Goal: Task Accomplishment & Management: Complete application form

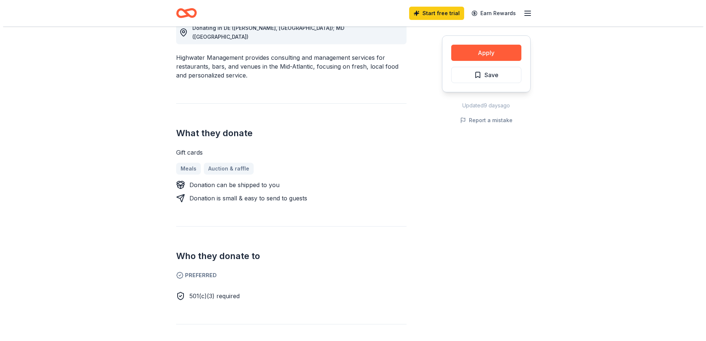
scroll to position [148, 0]
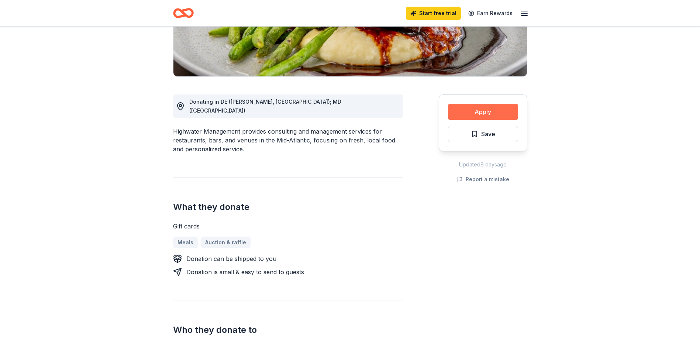
click at [488, 112] on button "Apply" at bounding box center [483, 112] width 70 height 16
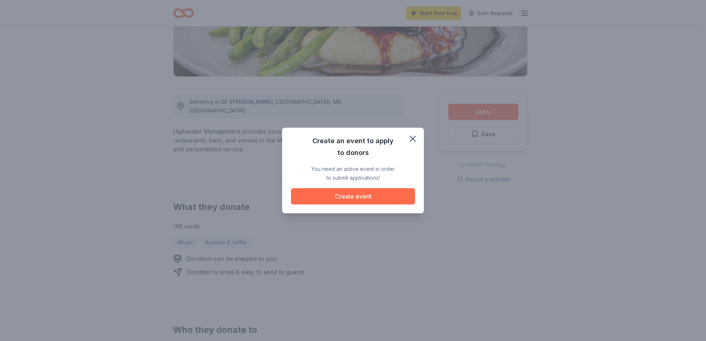
click at [343, 193] on button "Create event" at bounding box center [353, 196] width 124 height 16
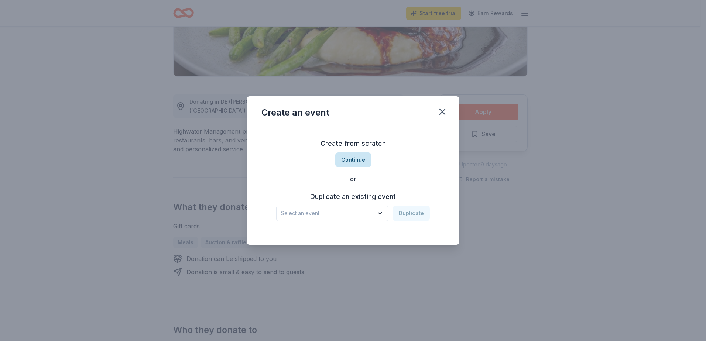
click at [350, 160] on button "Continue" at bounding box center [353, 159] width 36 height 15
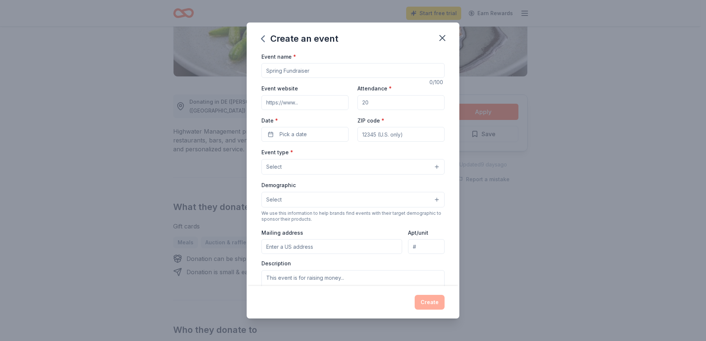
click at [326, 70] on input "Event name *" at bounding box center [352, 70] width 183 height 15
type input "5thh Annual Holiday Dinner"
click at [372, 103] on input "Attendance *" at bounding box center [400, 102] width 87 height 15
type input "5"
type input "100"
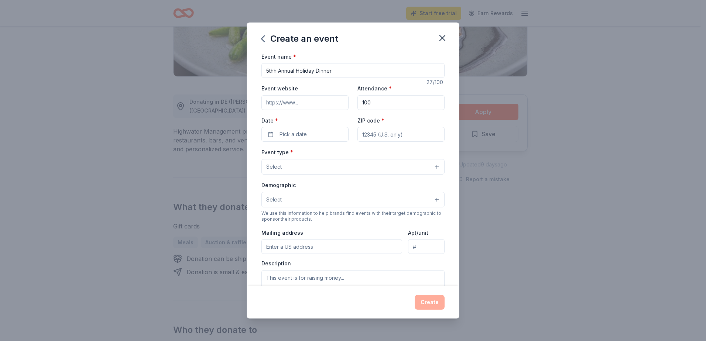
click at [378, 120] on label "ZIP code *" at bounding box center [370, 120] width 27 height 7
click at [378, 127] on input "ZIP code *" at bounding box center [400, 134] width 87 height 15
type input "07208"
click at [294, 169] on button "Select" at bounding box center [352, 167] width 183 height 16
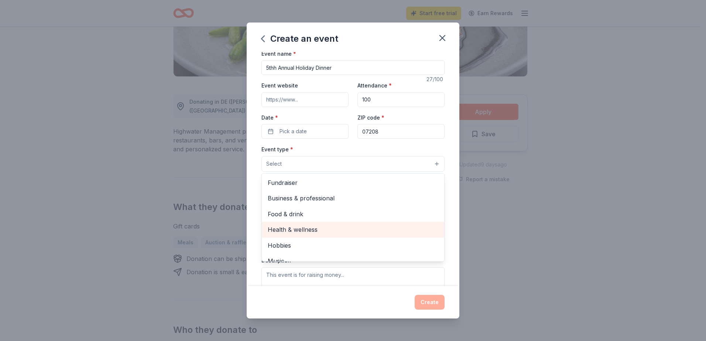
scroll to position [0, 0]
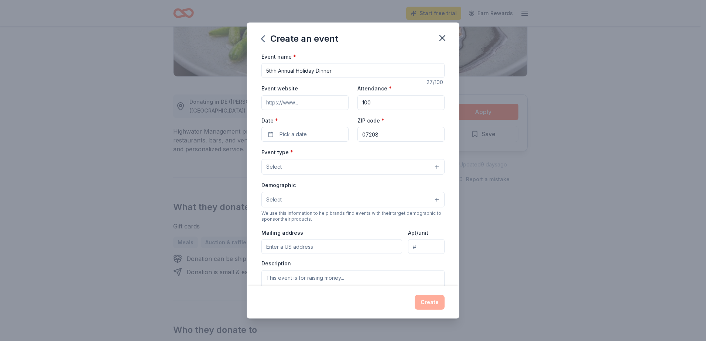
click at [286, 166] on button "Select" at bounding box center [352, 167] width 183 height 16
click at [284, 198] on button "Select" at bounding box center [352, 200] width 183 height 16
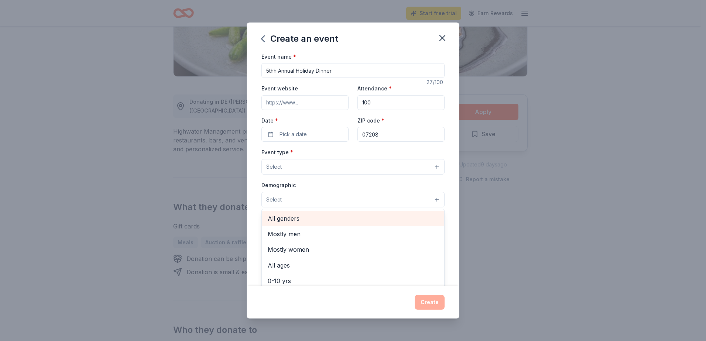
click at [284, 220] on span "All genders" at bounding box center [353, 219] width 171 height 10
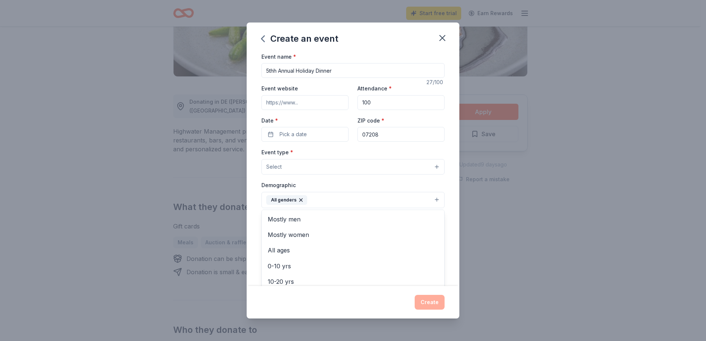
click at [438, 116] on div "Event name * 5thh Annual Holiday Dinner 27 /100 Event website Attendance * 100 …" at bounding box center [352, 223] width 183 height 342
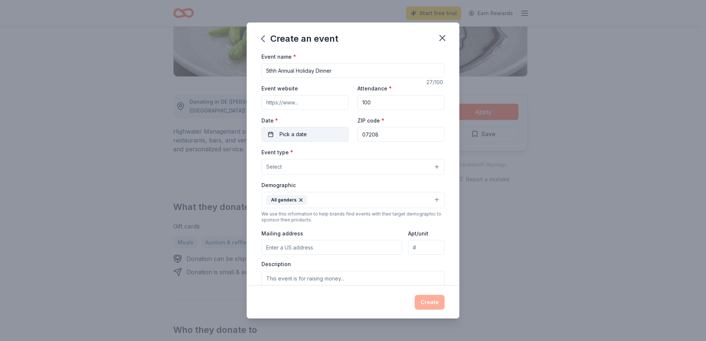
click at [300, 135] on span "Pick a date" at bounding box center [293, 134] width 27 height 9
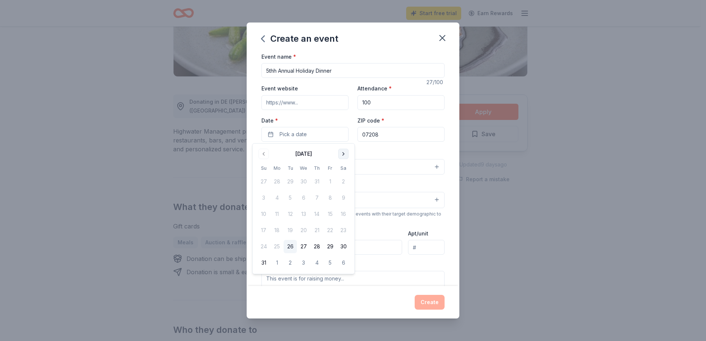
click at [344, 153] on button "Go to next month" at bounding box center [343, 154] width 10 height 10
click at [343, 153] on button "Go to next month" at bounding box center [343, 154] width 10 height 10
click at [341, 212] on button "20" at bounding box center [343, 214] width 13 height 13
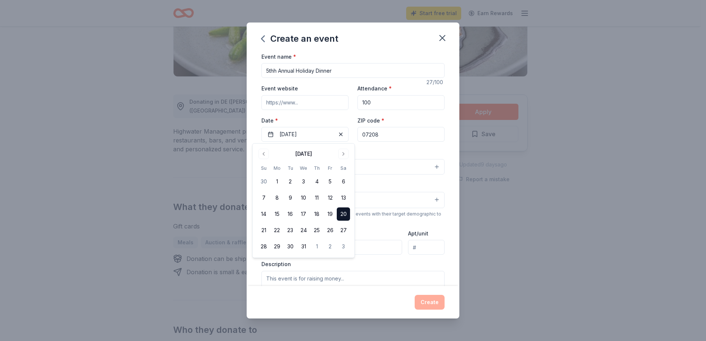
click at [577, 52] on div "Create an event Event name * 5thh Annual Holiday Dinner 27 /100 Event website A…" at bounding box center [353, 170] width 706 height 341
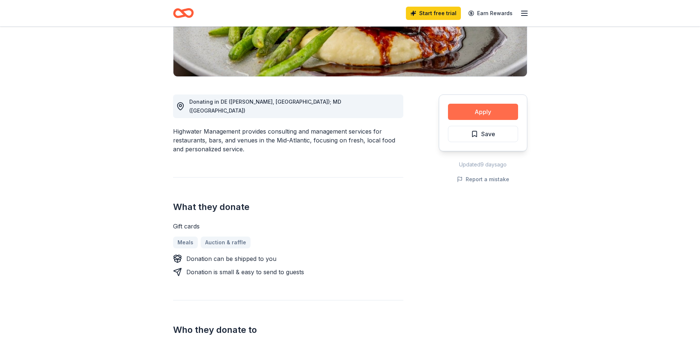
click at [474, 110] on button "Apply" at bounding box center [483, 112] width 70 height 16
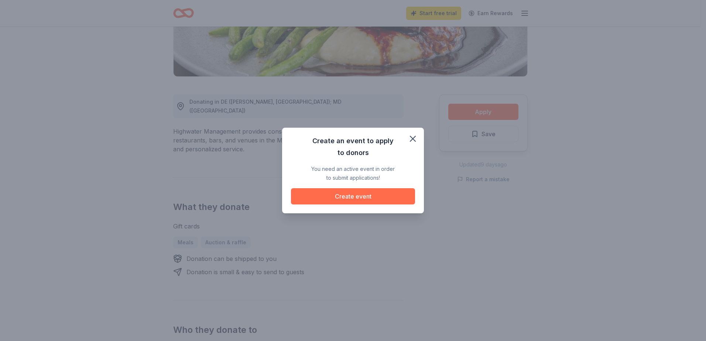
click at [360, 195] on button "Create event" at bounding box center [353, 196] width 124 height 16
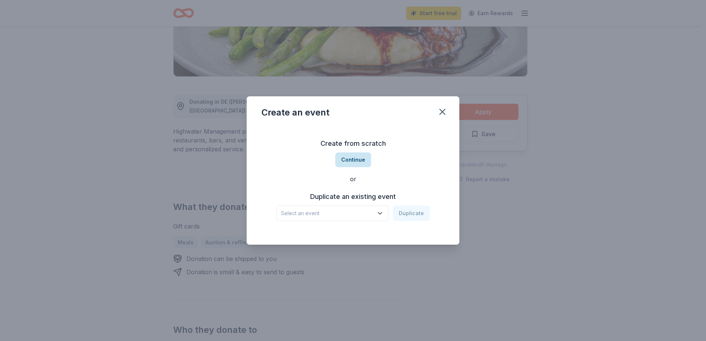
click at [352, 158] on button "Continue" at bounding box center [353, 159] width 36 height 15
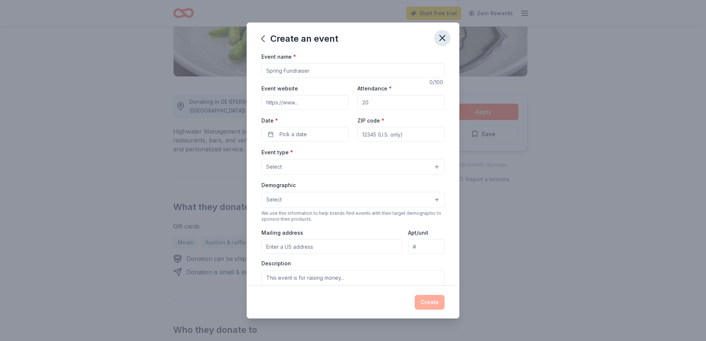
click at [442, 35] on icon "button" at bounding box center [442, 38] width 10 height 10
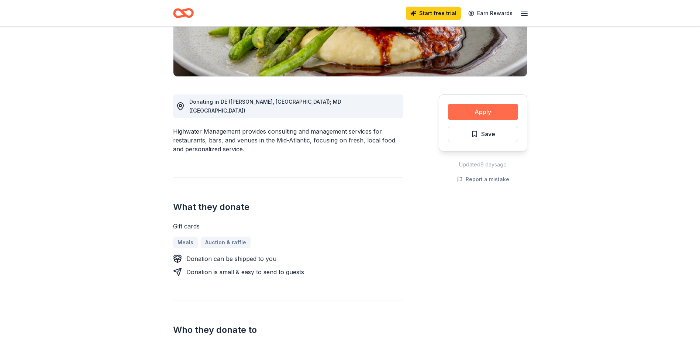
click at [468, 113] on button "Apply" at bounding box center [483, 112] width 70 height 16
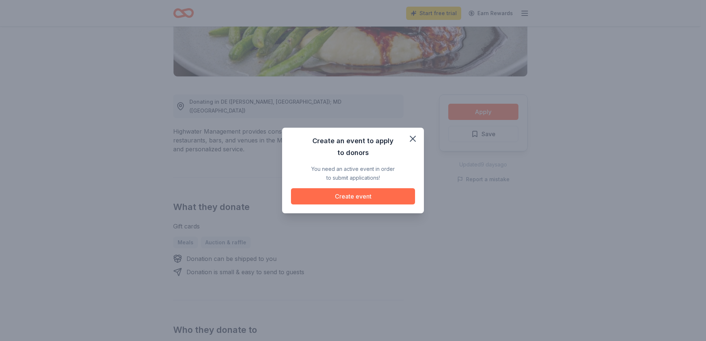
click at [355, 196] on button "Create event" at bounding box center [353, 196] width 124 height 16
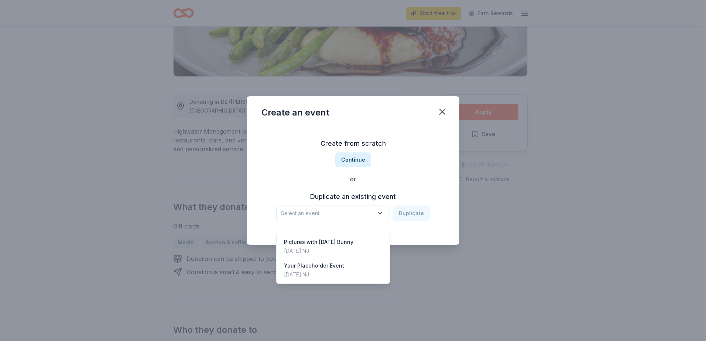
click at [379, 212] on icon "button" at bounding box center [379, 213] width 7 height 7
click at [320, 261] on div "Your Placeholder Event" at bounding box center [314, 265] width 60 height 9
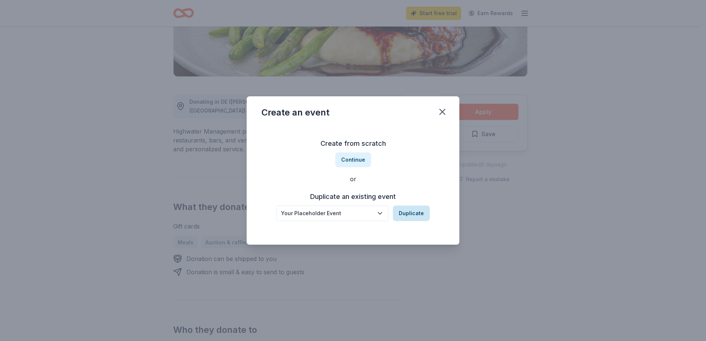
click at [408, 210] on button "Duplicate" at bounding box center [411, 214] width 37 height 16
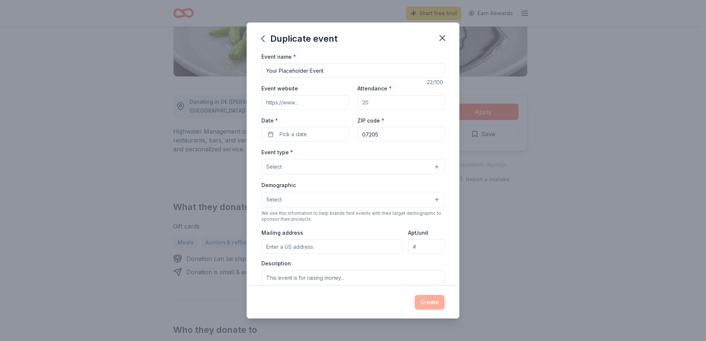
click at [376, 100] on input "Attendance *" at bounding box center [400, 102] width 87 height 15
type input "100"
click at [304, 136] on span "Pick a date" at bounding box center [293, 134] width 27 height 9
click at [342, 154] on button "Go to next month" at bounding box center [343, 154] width 10 height 10
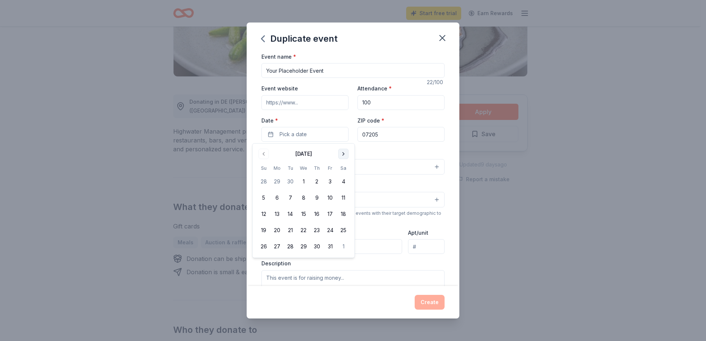
click at [342, 154] on button "Go to next month" at bounding box center [343, 154] width 10 height 10
click at [341, 214] on button "20" at bounding box center [343, 214] width 13 height 13
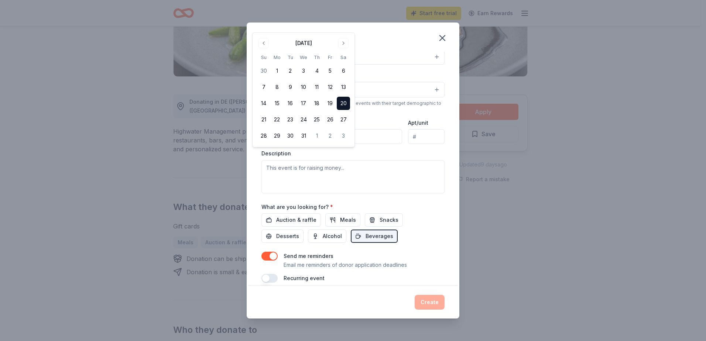
scroll to position [111, 0]
click at [271, 170] on textarea at bounding box center [352, 176] width 183 height 33
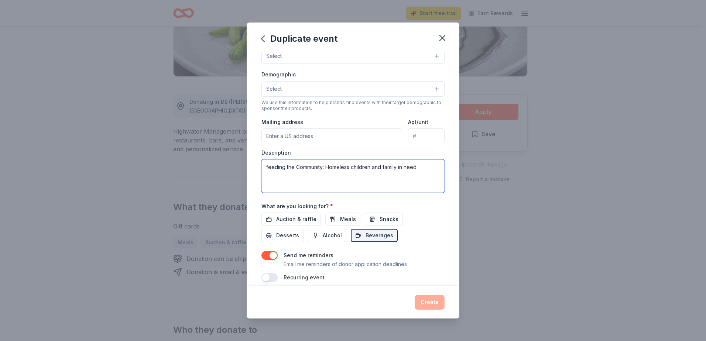
click at [420, 167] on textarea "feeding the Community: Homeless children and family in need." at bounding box center [352, 176] width 183 height 33
click at [268, 166] on textarea "feeding the Community: Homeless children and family in need. We also provide cl…" at bounding box center [352, 176] width 183 height 33
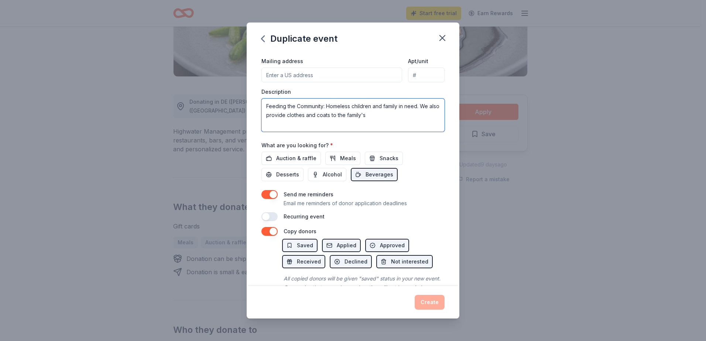
scroll to position [185, 0]
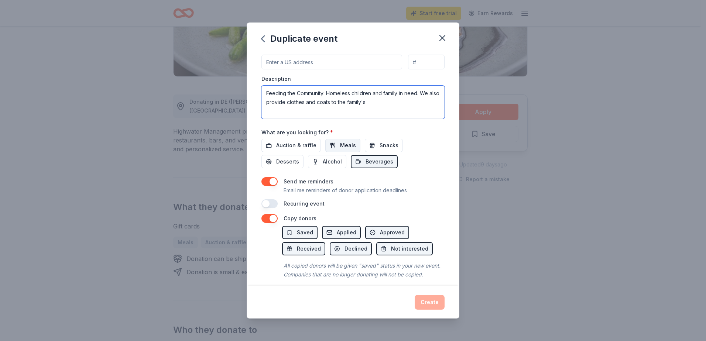
type textarea "Feeding the Community: Homeless children and family in need. We also provide cl…"
click at [345, 145] on span "Meals" at bounding box center [348, 145] width 16 height 9
click at [281, 161] on span "Desserts" at bounding box center [287, 161] width 23 height 9
click at [383, 146] on span "Snacks" at bounding box center [389, 145] width 19 height 9
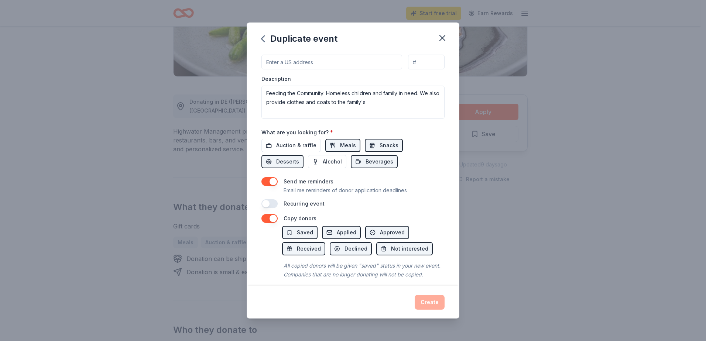
scroll to position [200, 0]
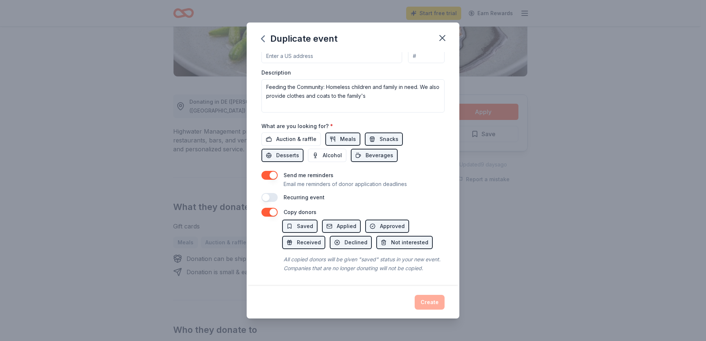
click at [272, 193] on button "button" at bounding box center [269, 197] width 16 height 9
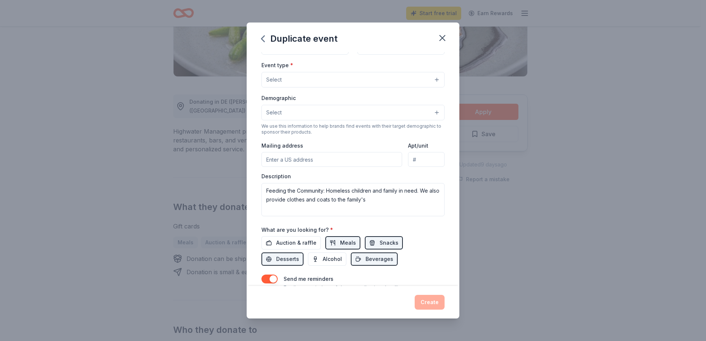
scroll to position [37, 0]
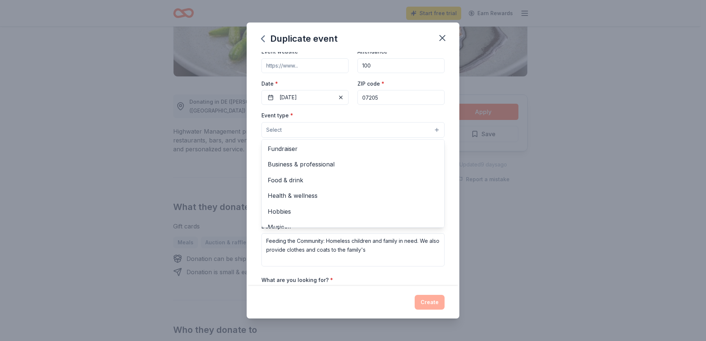
click at [353, 128] on button "Select" at bounding box center [352, 130] width 183 height 16
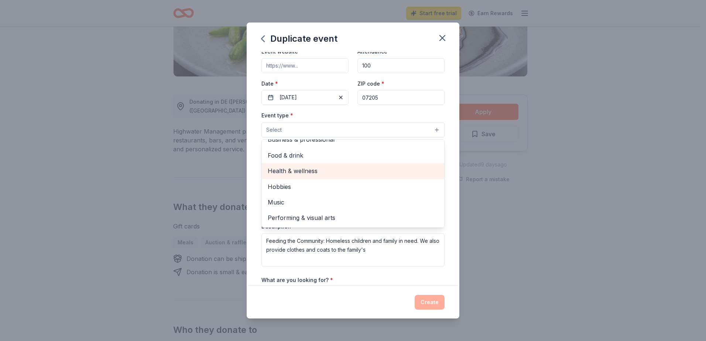
scroll to position [74, 0]
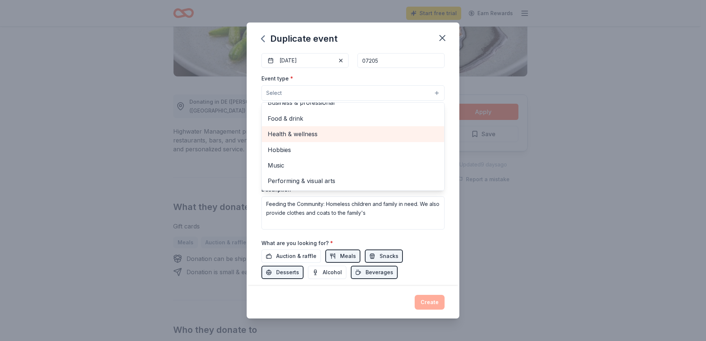
click at [300, 133] on span "Health & wellness" at bounding box center [353, 134] width 171 height 10
click at [287, 135] on span "Food & drink" at bounding box center [353, 135] width 171 height 10
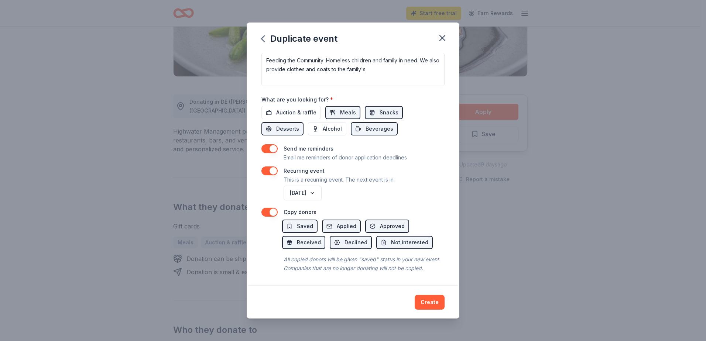
scroll to position [227, 0]
click at [428, 301] on div "Duplicate event Event name * Your Placeholder Event 22 /100 Event website Atten…" at bounding box center [353, 171] width 213 height 296
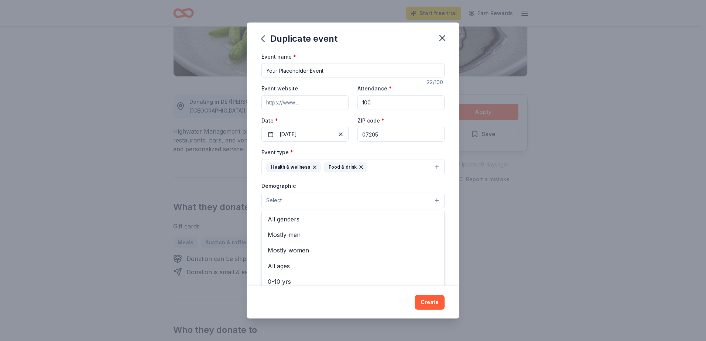
click at [373, 202] on button "Select" at bounding box center [352, 201] width 183 height 16
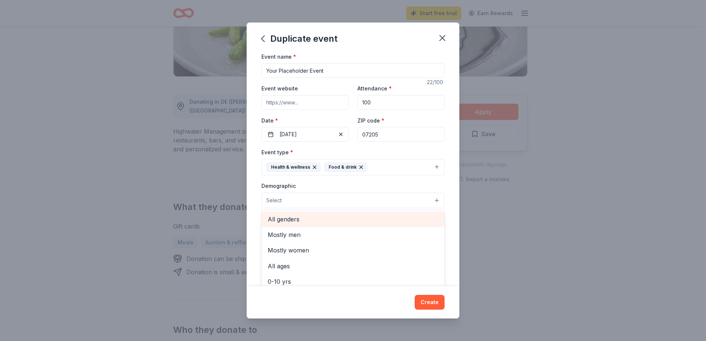
click at [292, 217] on span "All genders" at bounding box center [353, 220] width 171 height 10
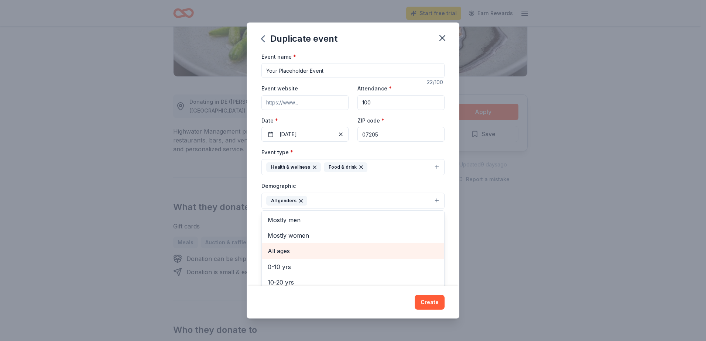
click at [284, 248] on span "All ages" at bounding box center [353, 251] width 171 height 10
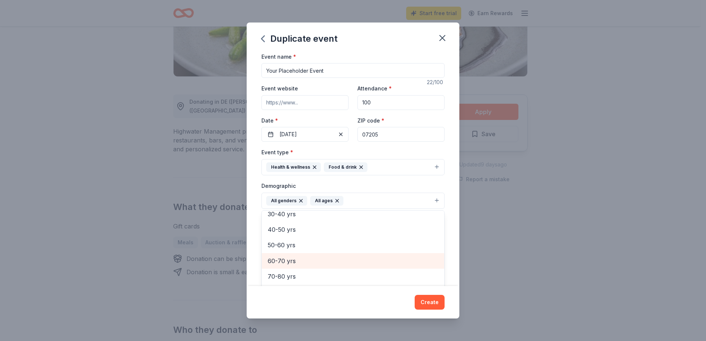
scroll to position [87, 0]
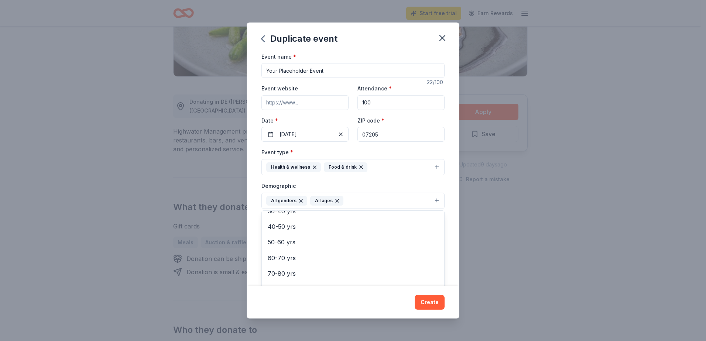
click at [436, 302] on div "Duplicate event Event name * Your Placeholder Event 22 /100 Event website Atten…" at bounding box center [353, 171] width 213 height 296
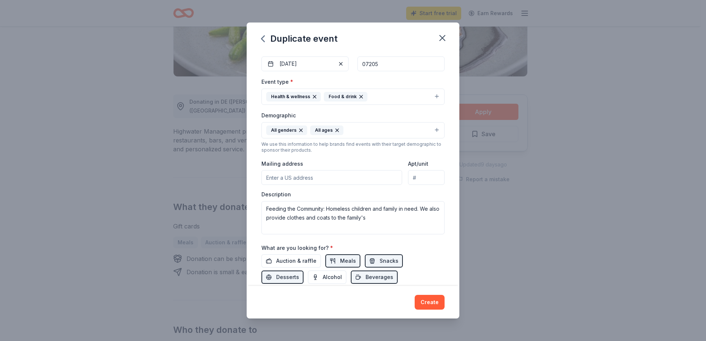
scroll to position [74, 0]
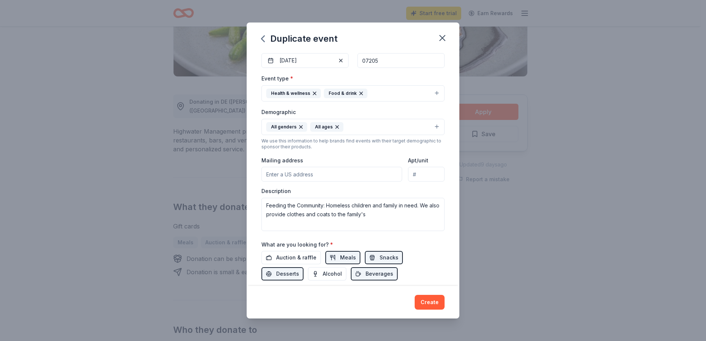
click at [307, 175] on input "Mailing address" at bounding box center [331, 174] width 141 height 15
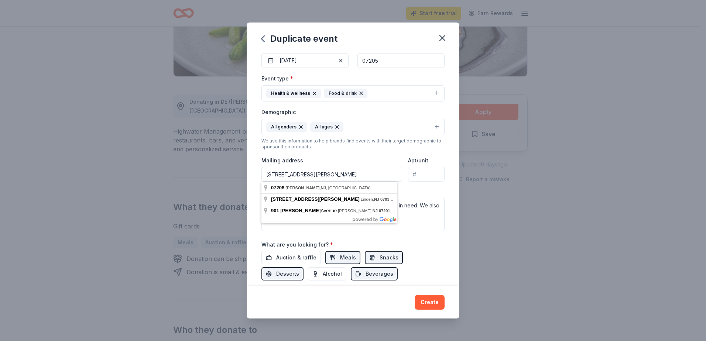
type input "po box 901 elizabeth nj 07208"
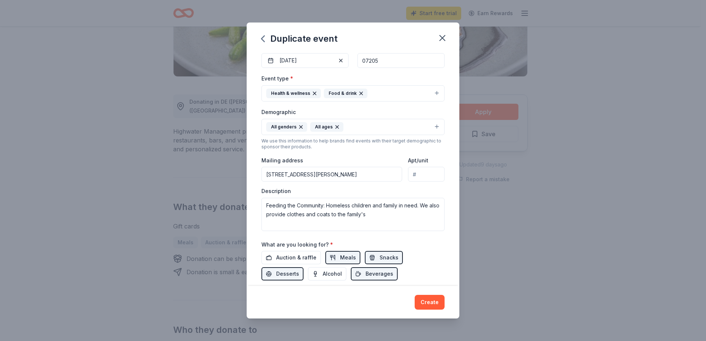
click at [558, 251] on div "Duplicate event Event name * Your Placeholder Event 22 /100 Event website Atten…" at bounding box center [353, 170] width 706 height 341
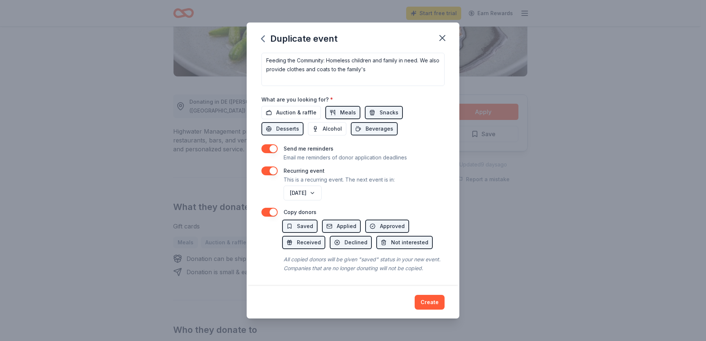
scroll to position [228, 0]
click at [432, 302] on button "Create" at bounding box center [430, 302] width 30 height 15
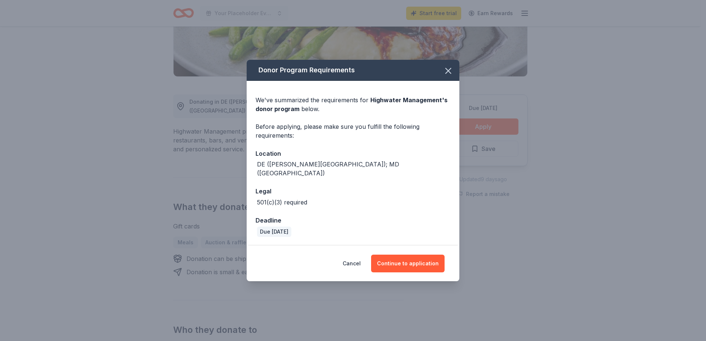
click at [337, 166] on div "DE (Lewes, Longneck); MD (Ocean City)" at bounding box center [353, 169] width 193 height 18
click at [397, 259] on button "Continue to application" at bounding box center [407, 264] width 73 height 18
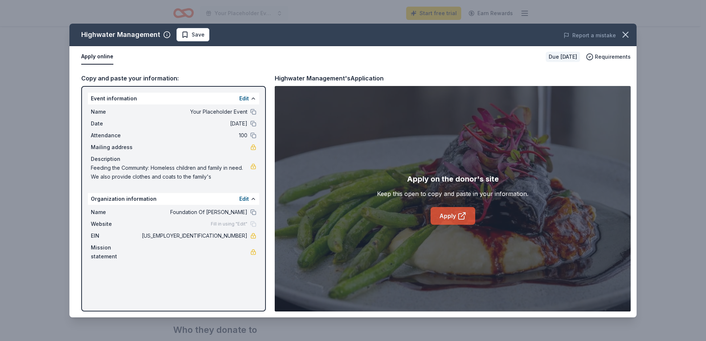
click at [456, 215] on link "Apply" at bounding box center [453, 216] width 45 height 18
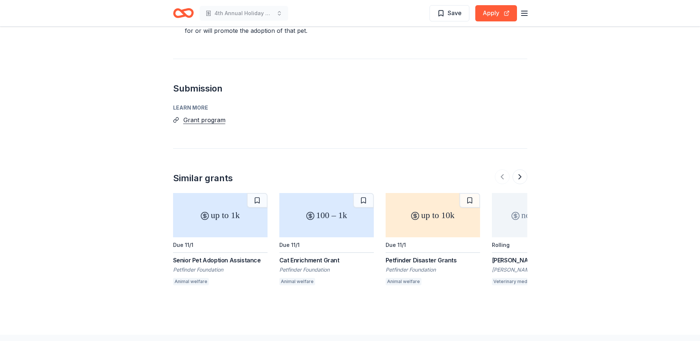
scroll to position [676, 0]
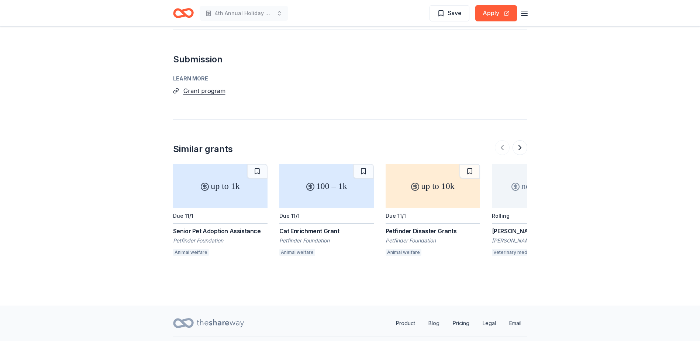
click at [412, 227] on div "Petfinder Disaster Grants" at bounding box center [433, 231] width 95 height 9
